Goal: Information Seeking & Learning: Learn about a topic

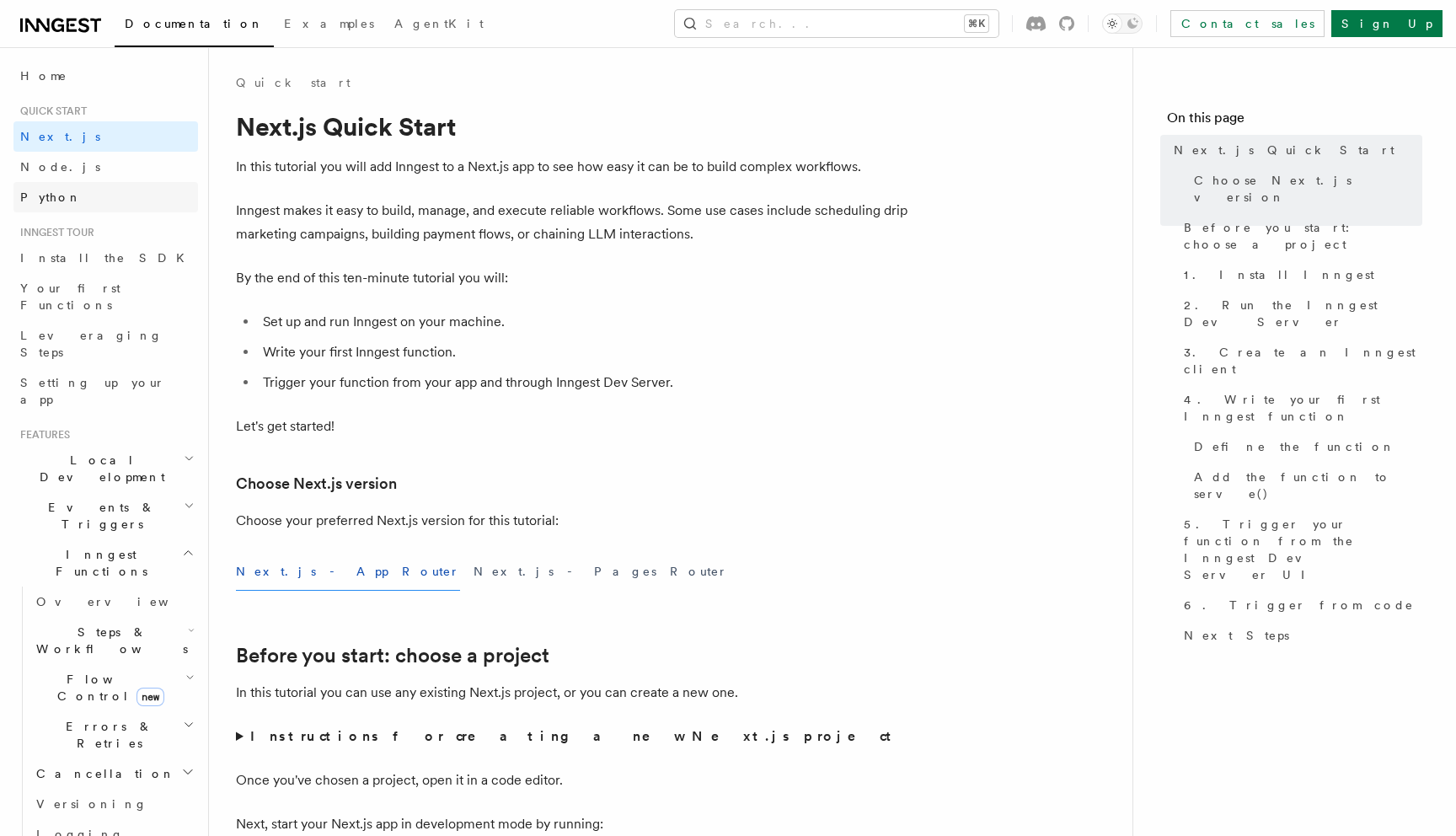
click at [117, 189] on link "Python" at bounding box center [106, 197] width 185 height 30
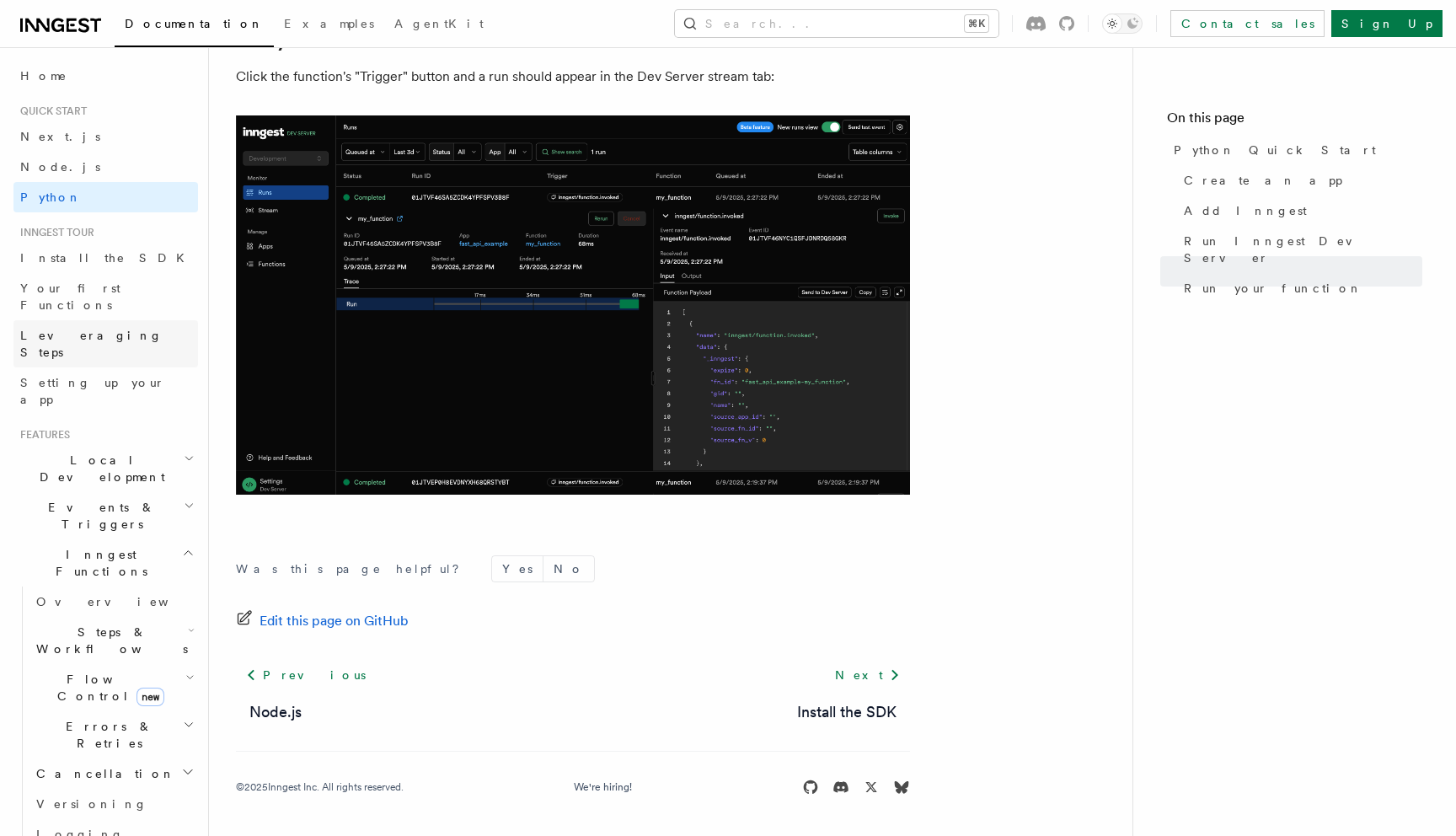
click at [109, 329] on span "Leveraging Steps" at bounding box center [91, 343] width 142 height 30
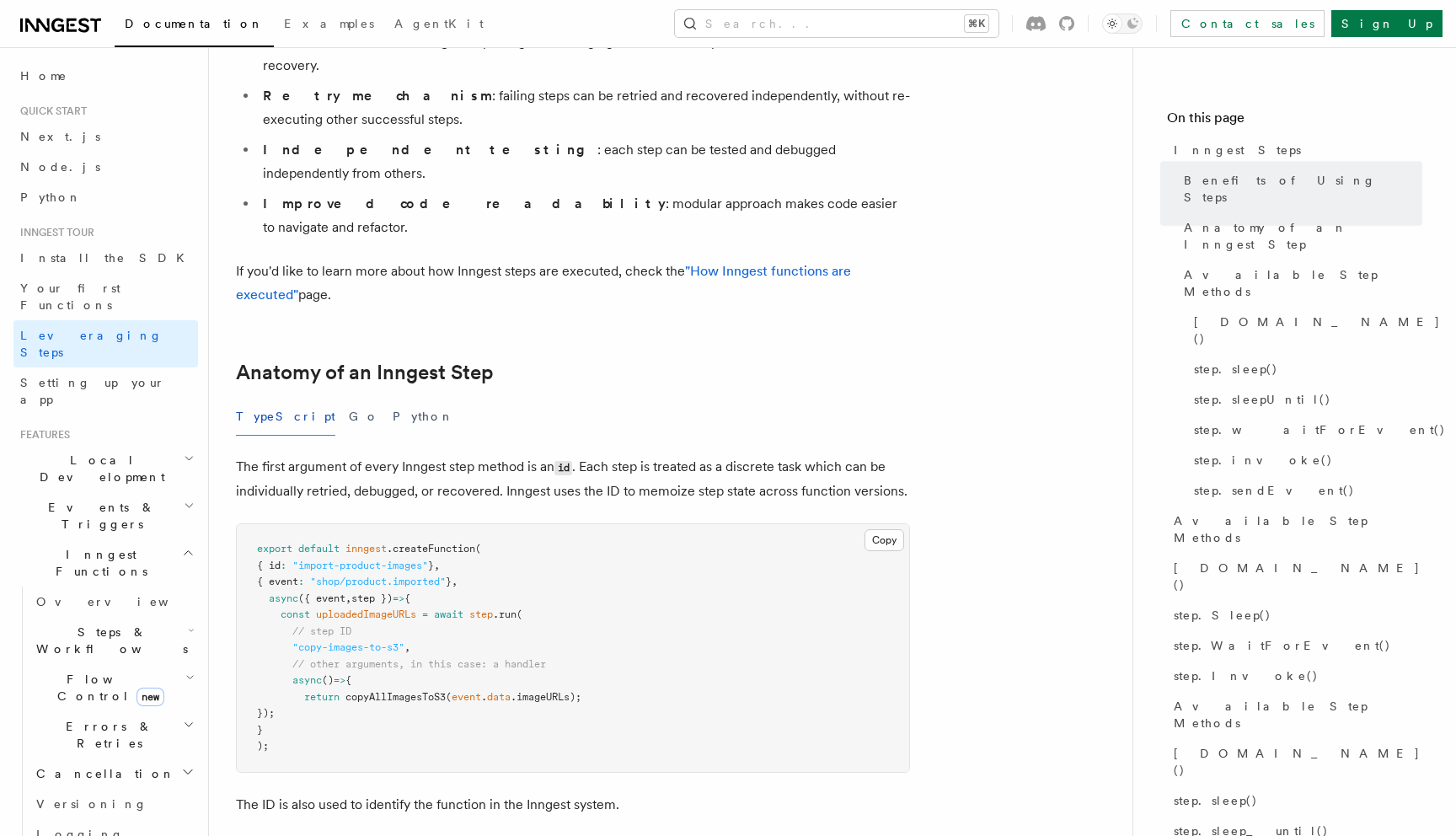
scroll to position [439, 0]
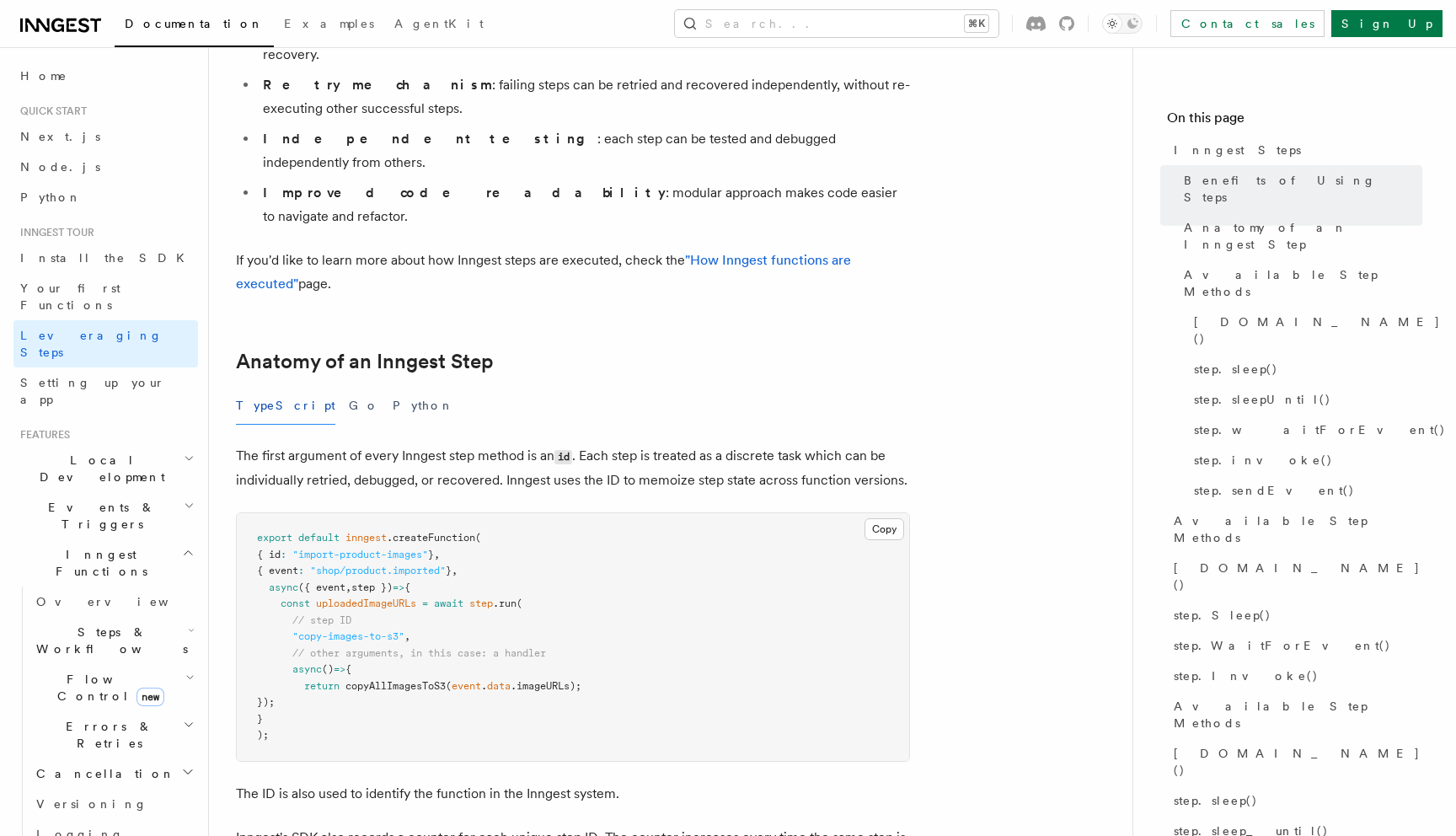
click at [335, 387] on div "TypeScript Go Python" at bounding box center [573, 406] width 674 height 38
click at [392, 387] on button "Python" at bounding box center [423, 406] width 62 height 38
